Goal: Transaction & Acquisition: Purchase product/service

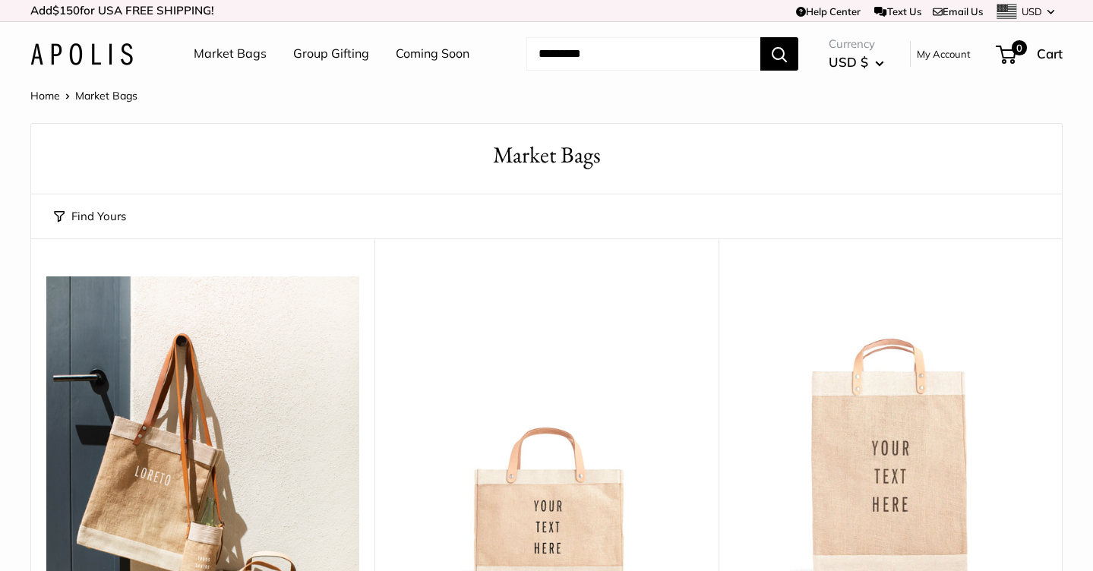
click at [49, 95] on link "Home" at bounding box center [45, 96] width 30 height 14
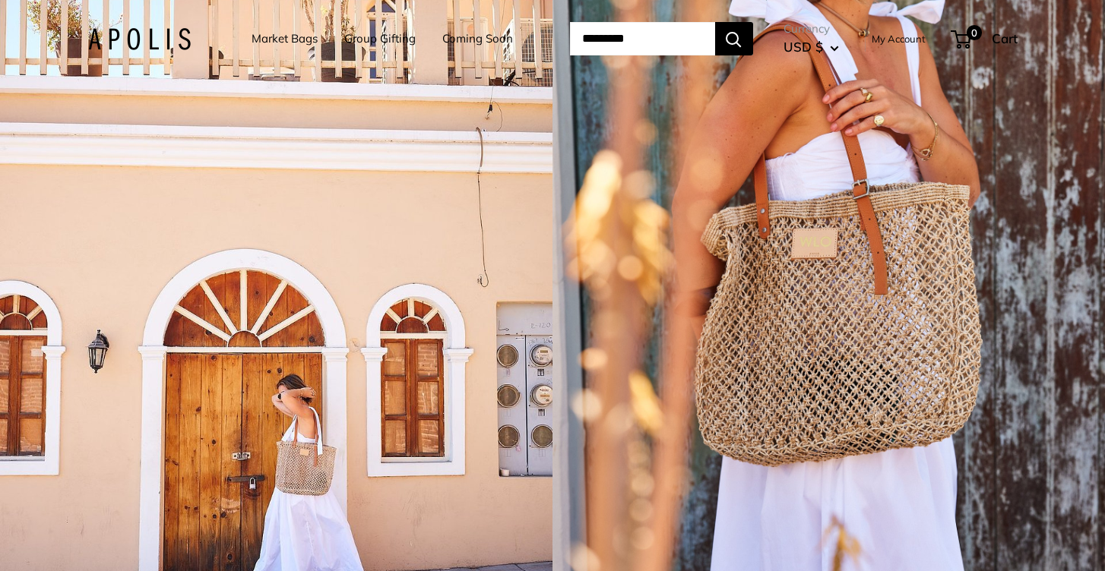
click at [744, 264] on div "1 / 5" at bounding box center [828, 285] width 552 height 571
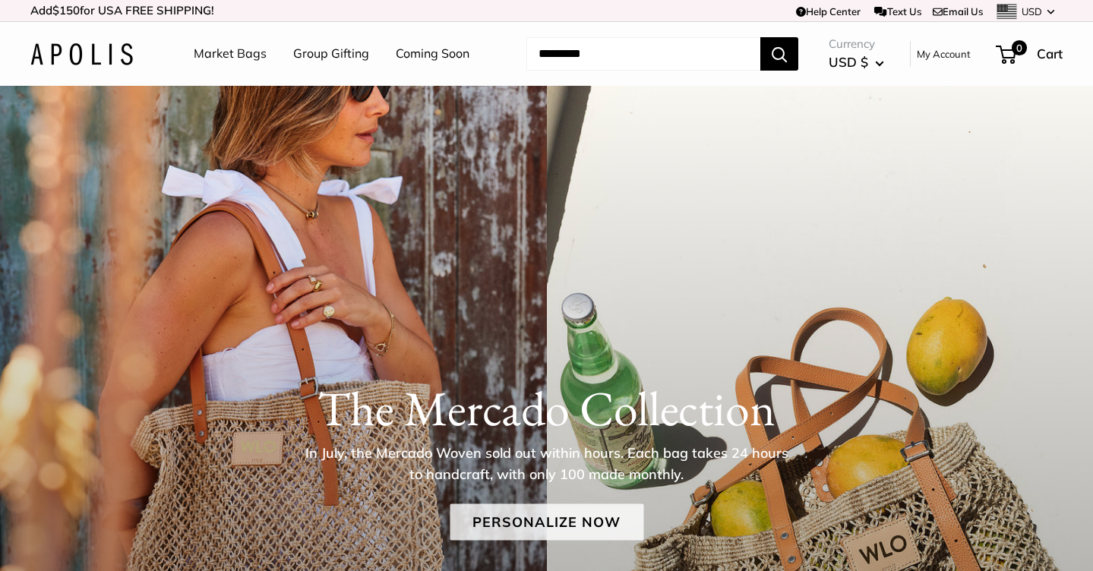
click at [527, 523] on link "Personalize Now" at bounding box center [547, 523] width 194 height 36
